Goal: Transaction & Acquisition: Purchase product/service

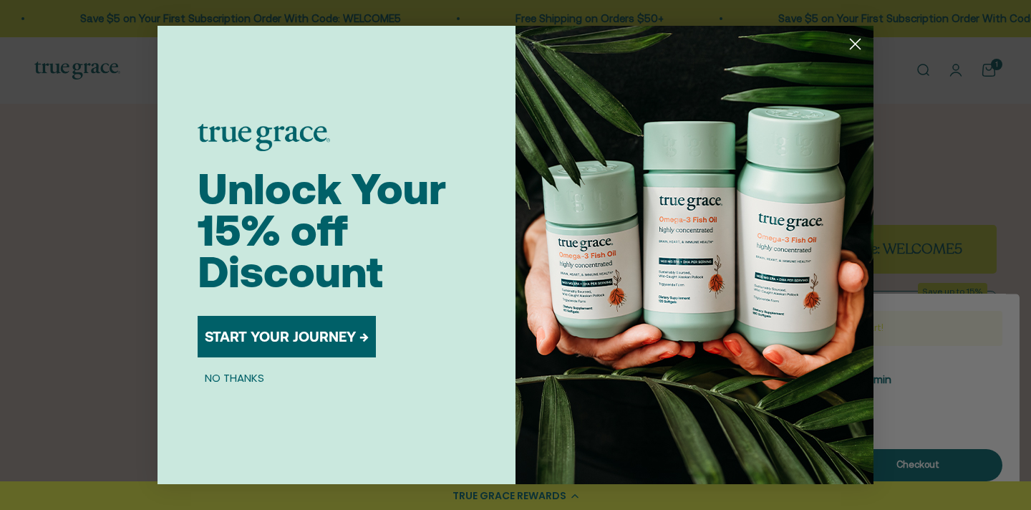
click at [862, 48] on circle "Close dialog" at bounding box center [855, 44] width 24 height 24
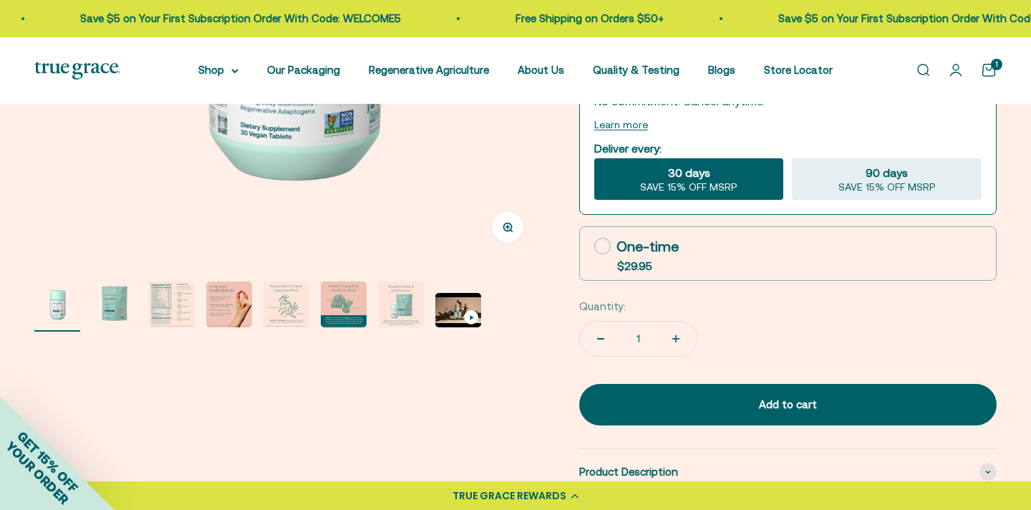
scroll to position [395, 0]
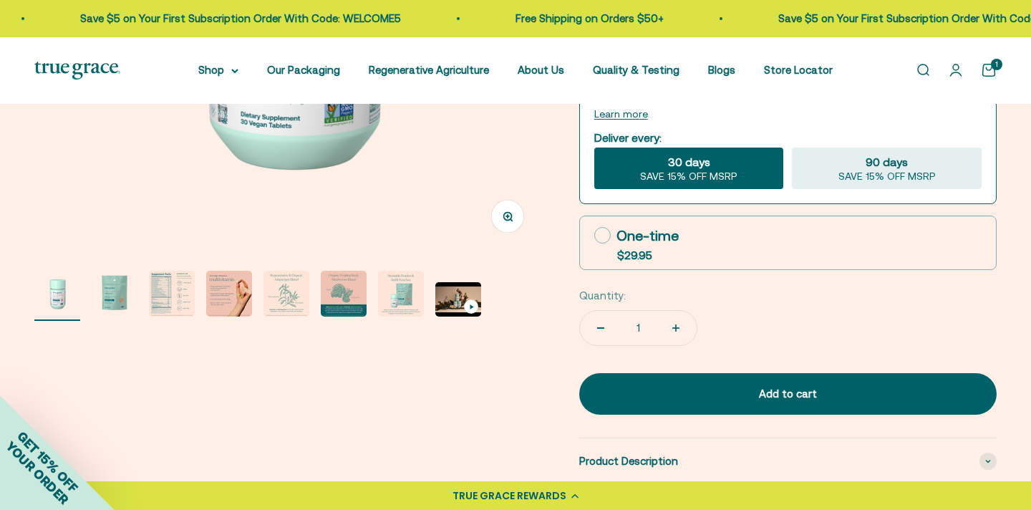
click at [634, 241] on div "One-time" at bounding box center [636, 235] width 84 height 21
click at [594, 236] on input "One-time $29.95" at bounding box center [594, 235] width 1 height 1
radio input "true"
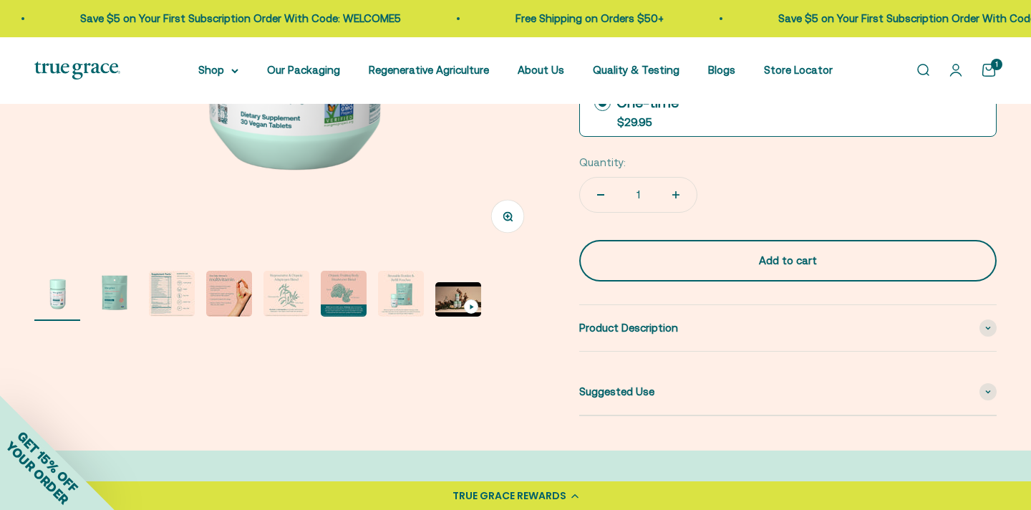
click at [764, 258] on div "Add to cart" at bounding box center [788, 260] width 360 height 17
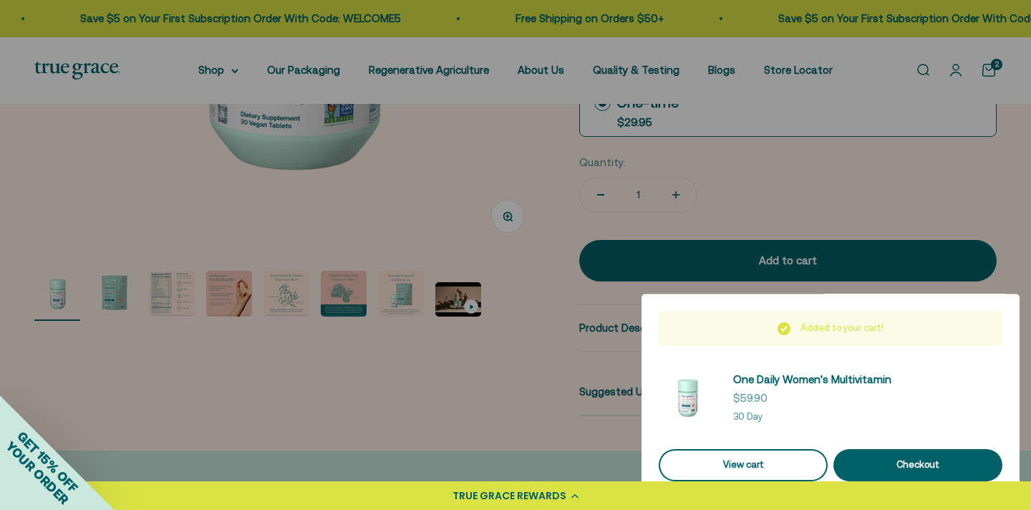
click at [765, 470] on link "View cart" at bounding box center [743, 465] width 169 height 32
